Goal: Task Accomplishment & Management: Use online tool/utility

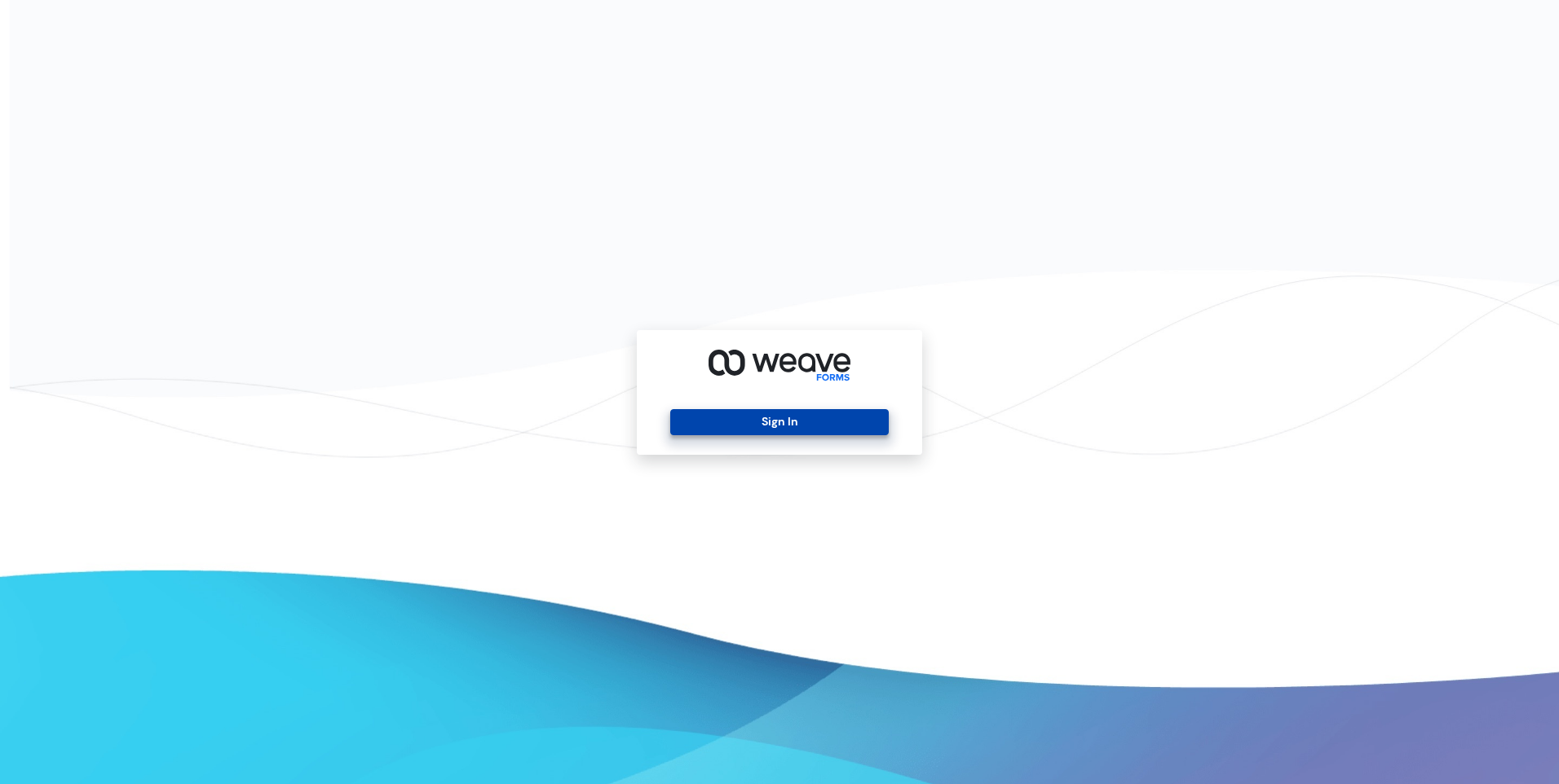
click at [698, 419] on button "Sign In" at bounding box center [778, 422] width 218 height 26
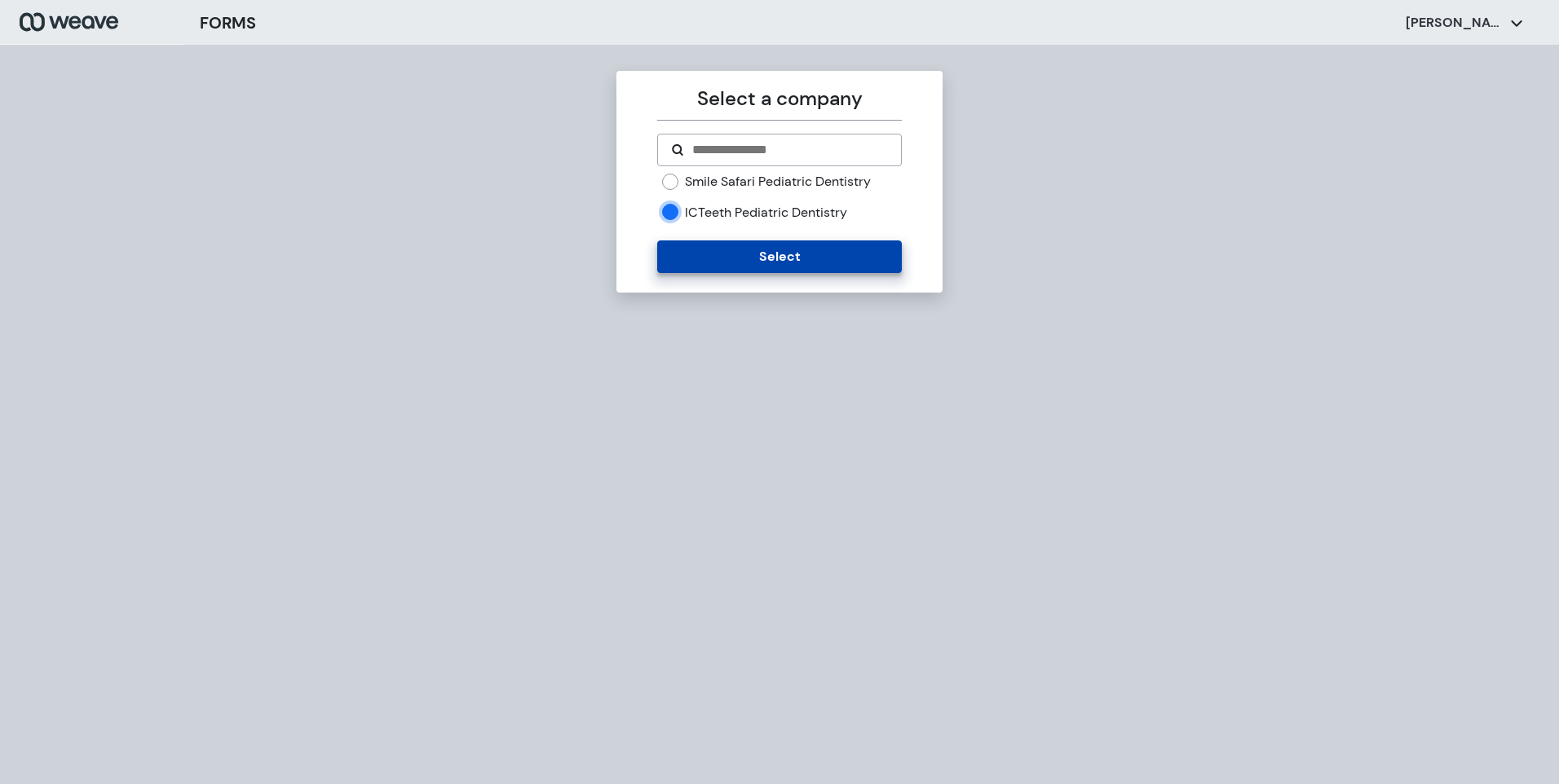
click at [703, 257] on button "Select" at bounding box center [779, 257] width 244 height 33
